Goal: Obtain resource: Download file/media

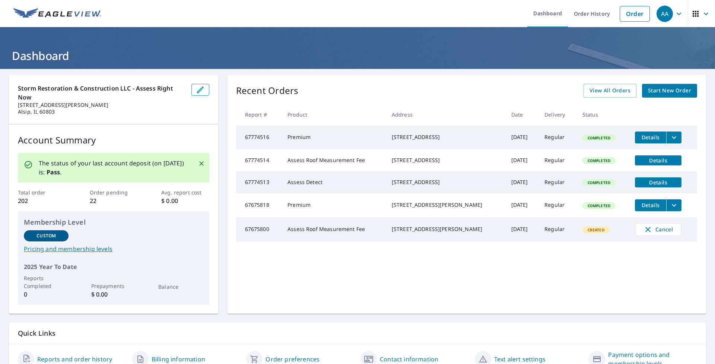
click at [639, 164] on span "Details" at bounding box center [658, 160] width 38 height 7
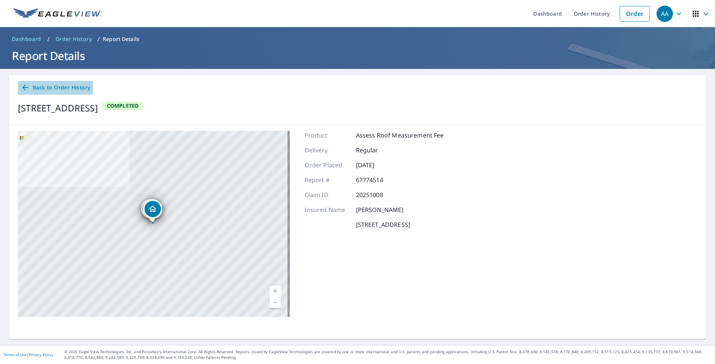
click at [36, 86] on span "Back to Order History" at bounding box center [55, 87] width 69 height 9
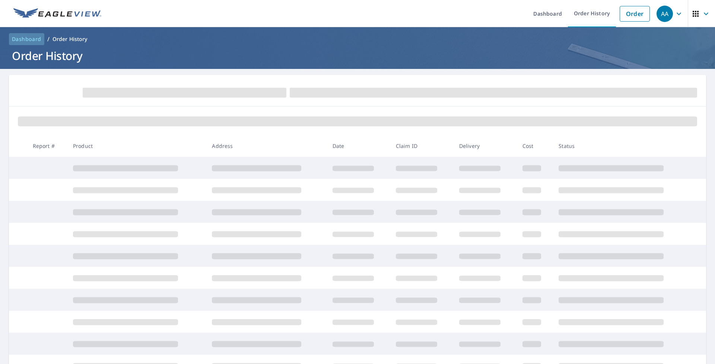
click at [27, 38] on span "Dashboard" at bounding box center [26, 38] width 29 height 7
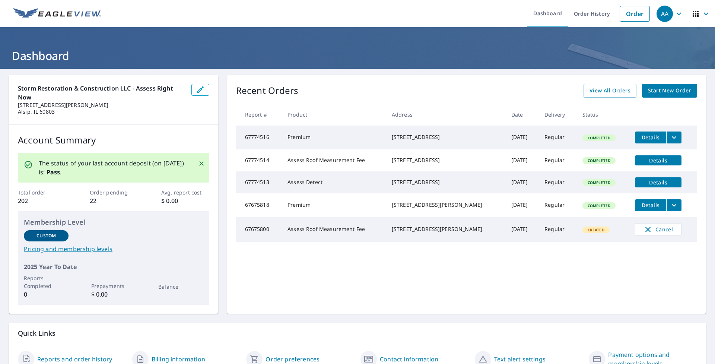
click at [583, 137] on span "Completed" at bounding box center [599, 137] width 32 height 5
click at [669, 135] on icon "filesDropdownBtn-67774516" at bounding box center [673, 137] width 9 height 9
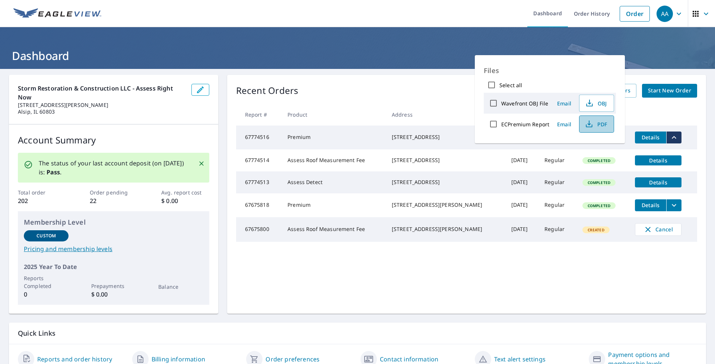
click at [603, 122] on span "PDF" at bounding box center [596, 123] width 24 height 9
click at [39, 55] on h1 "Dashboard" at bounding box center [357, 55] width 697 height 15
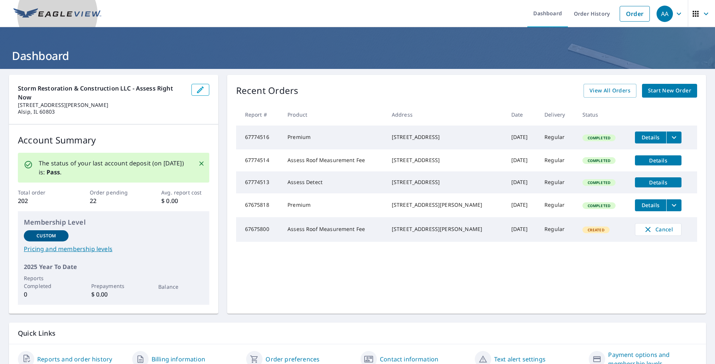
click at [52, 12] on img at bounding box center [57, 13] width 88 height 11
click at [676, 14] on icon "button" at bounding box center [678, 13] width 4 height 3
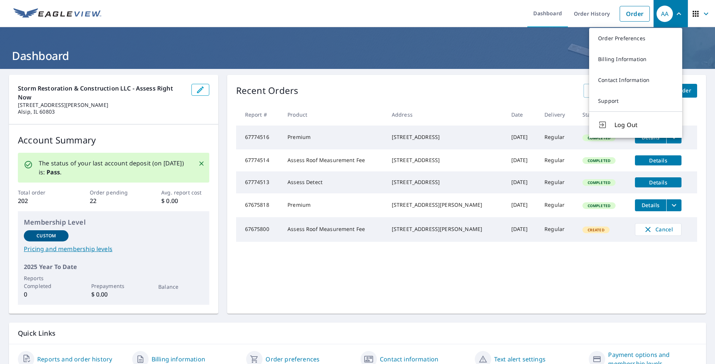
click at [661, 13] on div "AA" at bounding box center [664, 14] width 16 height 16
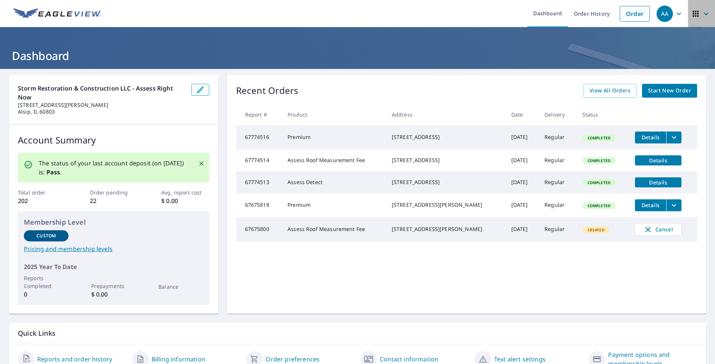
click at [701, 15] on icon "button" at bounding box center [705, 13] width 9 height 9
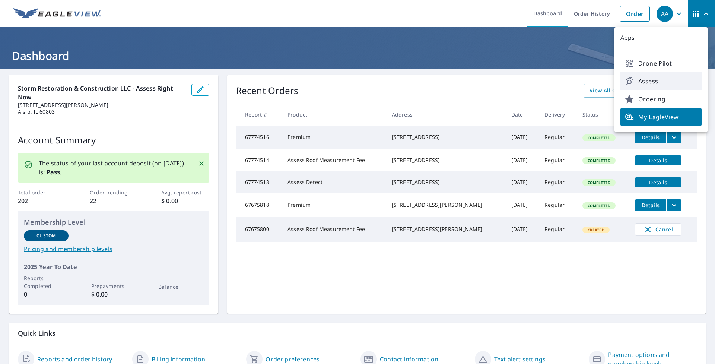
click at [638, 80] on span "Assess" at bounding box center [660, 81] width 72 height 9
